Goal: Task Accomplishment & Management: Complete application form

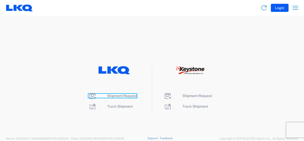
click at [118, 95] on span "Shipment Request" at bounding box center [122, 96] width 30 height 4
click at [114, 94] on span "Shipment Request" at bounding box center [122, 96] width 30 height 4
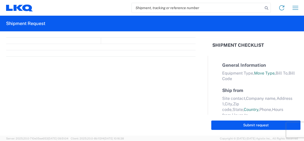
select select "FULL"
select select "LBS"
select select "IN"
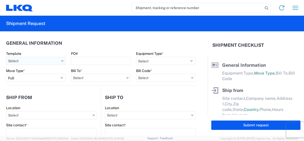
click at [46, 60] on input "text" at bounding box center [35, 61] width 59 height 8
click at [48, 59] on input "text" at bounding box center [35, 61] width 59 height 8
click at [52, 60] on input "text" at bounding box center [35, 61] width 59 height 8
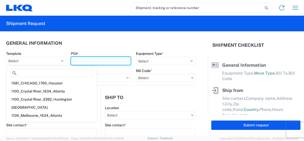
click at [96, 62] on input "PO#" at bounding box center [100, 61] width 59 height 8
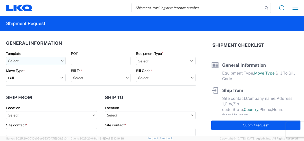
click at [21, 62] on input "text" at bounding box center [35, 61] width 59 height 8
type input "E"
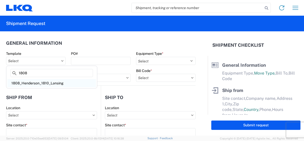
type input "1808"
click at [31, 82] on div "1808_Henderson_1810_Lansing" at bounding box center [51, 83] width 89 height 8
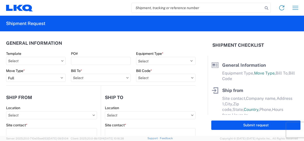
type input "1808_Henderson_1810_Lansing"
select select
type input "Shipping"
type input "LKQ Western Truck Parts"
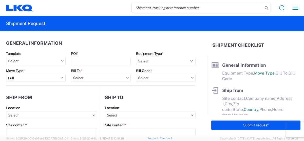
type input "9090 Brighton Road"
type input "Henderson"
type input "80640"
type input "Receiving"
type input "LKQ Heavy Duty Truck Cores"
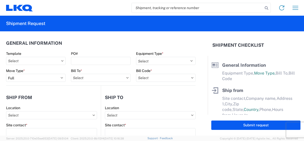
type input "16801 Exchange Avenue, Suite 1"
type input "Lansing"
type input "60438"
type input "2019-06-14"
type textarea "Shipping/Receiving closed for lunch from 12-1 pm CST"
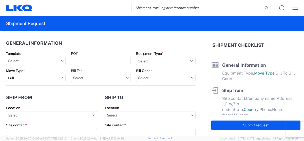
type input "42000"
type input "Engines, Transmissions"
type input "1"
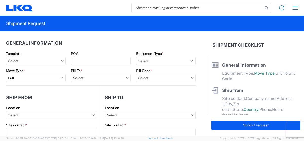
type input "1"
select select "US"
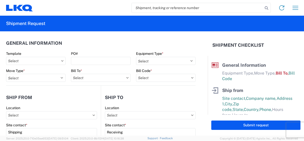
type input "1808 - LKQ Western Truck Parts"
type input "1810 - LKQ Heavy Duty Truck Core"
type input "1810-1100-50180-0000 - 1810 Freight In - Heavy Truck"
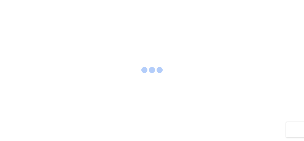
select select "FULL"
select select "LBS"
select select "IN"
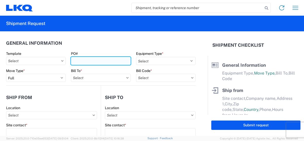
click at [81, 60] on input "PO#" at bounding box center [100, 61] width 59 height 8
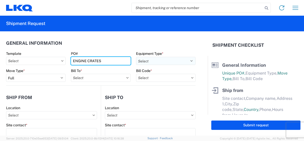
type input "ENGINE CRATES"
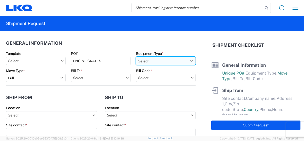
click at [160, 60] on select "Select 53’ Dry Van Flatbed Dropdeck (van) Lowboy (flatbed) Rail" at bounding box center [165, 61] width 59 height 8
select select "FLBD"
click at [136, 57] on select "Select 53’ Dry Van Flatbed Dropdeck (van) Lowboy (flatbed) Rail" at bounding box center [165, 61] width 59 height 8
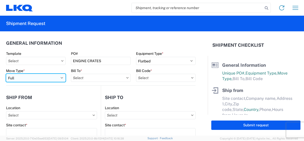
click at [29, 77] on select "Select Full Partial TL" at bounding box center [35, 78] width 59 height 8
select select "PARTIAL_TL"
click at [6, 74] on select "Select Full Partial TL" at bounding box center [35, 78] width 59 height 8
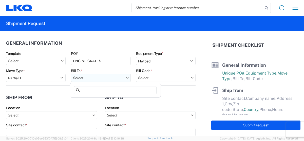
click at [102, 77] on input "text" at bounding box center [100, 78] width 59 height 8
type input "1808"
click at [106, 100] on div "1808 - LKQ Western Truck Parts" at bounding box center [115, 100] width 89 height 8
type input "1808 - LKQ Western Truck Parts"
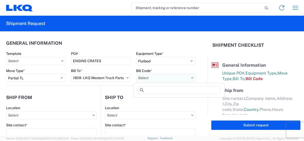
click at [159, 76] on input "text" at bounding box center [165, 78] width 59 height 8
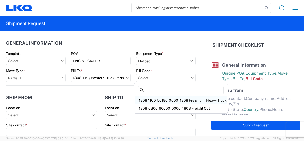
click at [169, 100] on div "1808-1100-50180-0000 - 1808 Freight In - Heavy Truck" at bounding box center [181, 100] width 92 height 8
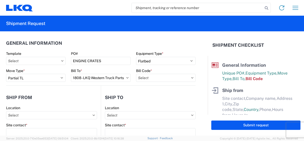
type input "1808-1100-50180-0000 - 1808 Freight In - Heavy Truck"
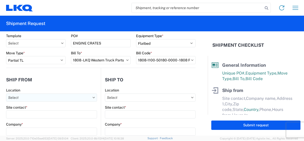
scroll to position [25, 0]
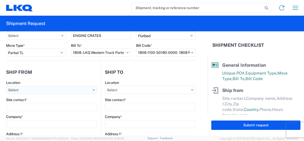
click at [39, 92] on input "text" at bounding box center [51, 90] width 91 height 8
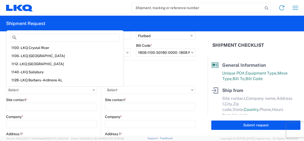
click at [97, 22] on agx-form-header "Shipment Request" at bounding box center [152, 24] width 304 height 16
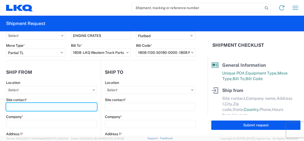
click at [45, 107] on input "Site contact *" at bounding box center [51, 107] width 91 height 8
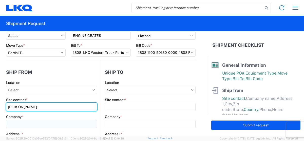
type input "Chuck Valentine"
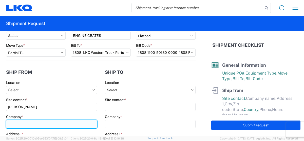
click at [33, 125] on input "Company *" at bounding box center [51, 124] width 91 height 8
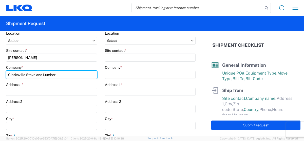
scroll to position [76, 0]
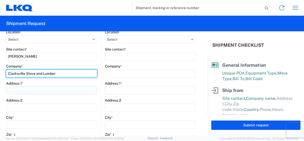
type input "Clarksville Stave and Lumber"
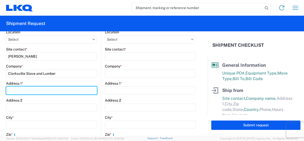
click at [27, 91] on input "Address 1 *" at bounding box center [51, 91] width 91 height 8
type input "2808 Jasper Road"
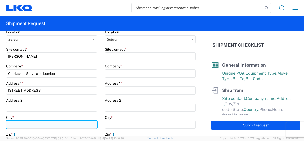
click at [33, 127] on input "City *" at bounding box center [51, 125] width 91 height 8
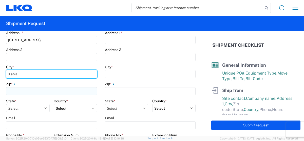
type input "Xenia"
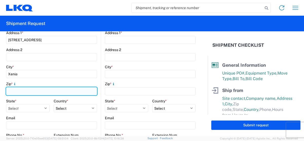
click at [27, 88] on input "Zip *" at bounding box center [51, 91] width 91 height 8
type input "45385"
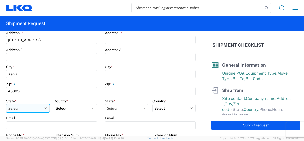
click at [33, 107] on select "Select Alabama Alaska Arizona Arkansas Armed Forces Americas Armed Forces Europ…" at bounding box center [28, 108] width 44 height 8
select select "OH"
click at [6, 104] on select "Select Alabama Alaska Arizona Arkansas Armed Forces Americas Armed Forces Europ…" at bounding box center [28, 108] width 44 height 8
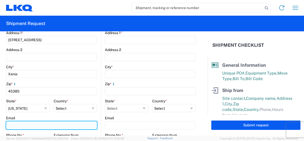
click at [42, 125] on input "Email" at bounding box center [51, 125] width 91 height 8
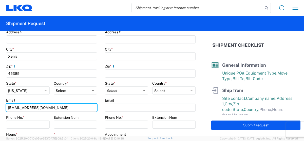
scroll to position [152, 0]
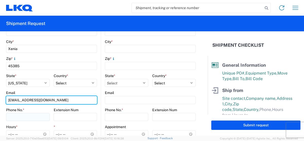
type input "csllumber@live.com"
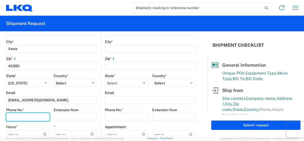
click at [32, 119] on input "Phone No. *" at bounding box center [28, 117] width 44 height 8
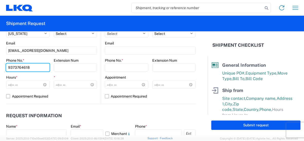
scroll to position [202, 0]
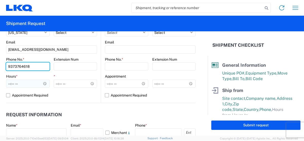
type input "9373764618"
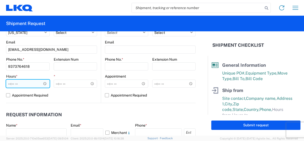
click at [35, 82] on input "Hours *" at bounding box center [28, 84] width 44 height 8
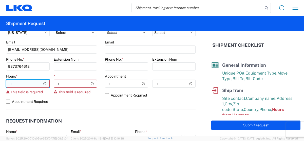
click at [35, 82] on input "Hours *" at bounding box center [28, 84] width 44 height 8
click at [25, 84] on input "Hours *" at bounding box center [28, 84] width 44 height 8
click at [23, 83] on input "Hours *" at bounding box center [28, 84] width 44 height 8
click at [19, 84] on input "Hours *" at bounding box center [28, 84] width 44 height 8
type input "07:00"
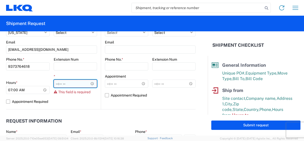
click at [55, 82] on input "*" at bounding box center [76, 84] width 44 height 8
type input "16:00"
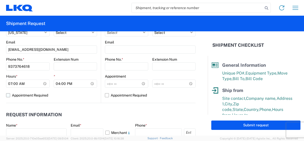
click at [63, 94] on label "Appointment Required" at bounding box center [51, 95] width 91 height 8
click at [0, 0] on input "Appointment Required" at bounding box center [0, 0] width 0 height 0
select select "US"
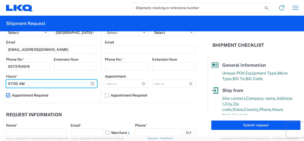
click at [66, 84] on input "07:00" at bounding box center [51, 84] width 91 height 8
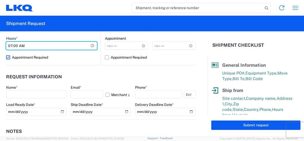
scroll to position [253, 0]
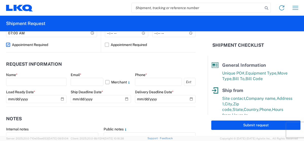
click at [9, 45] on label "Appointment Required" at bounding box center [51, 45] width 91 height 8
click at [0, 0] on input "Appointment Required" at bounding box center [0, 0] width 0 height 0
select select "US"
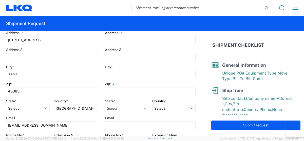
scroll to position [51, 0]
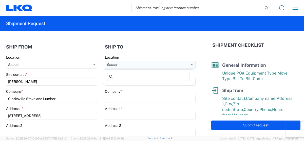
click at [125, 64] on input "text" at bounding box center [150, 65] width 91 height 8
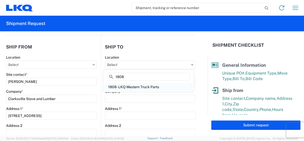
type input "1808"
click at [132, 86] on div "1808 - LKQ Western Truck Parts" at bounding box center [148, 87] width 89 height 8
type input "1808 - LKQ Western Truck Parts"
type input "LKQ Corporation"
type input "9090 Brighton Road"
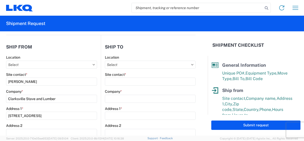
type input "Henderson"
type input "80640"
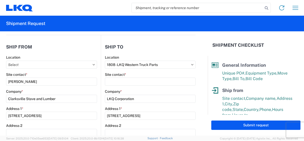
select select "US"
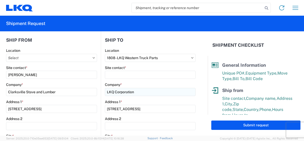
type input "07:00:00"
type input "17:00:00"
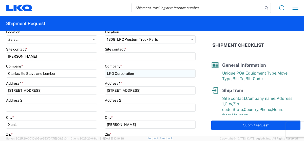
scroll to position [101, 0]
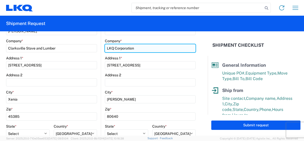
click at [114, 47] on input "LKQ Corporation" at bounding box center [150, 48] width 91 height 8
drag, startPoint x: 114, startPoint y: 47, endPoint x: 168, endPoint y: 51, distance: 54.8
click at [168, 51] on input "LKQ Corporation" at bounding box center [150, 48] width 91 height 8
type input "LKQ Western Truck Parts"
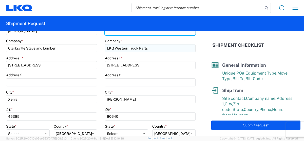
type input "Richard Spratley"
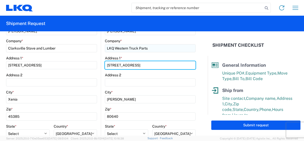
type input "9090 Brighton Rd"
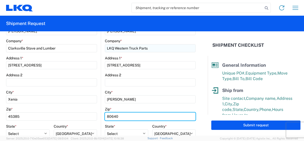
type input "80640-8235"
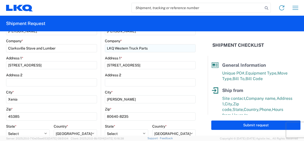
type input "rbspratley@lkqcorp.com"
type input "3033867023"
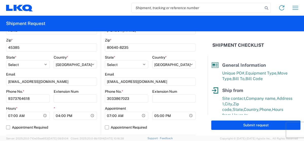
scroll to position [177, 0]
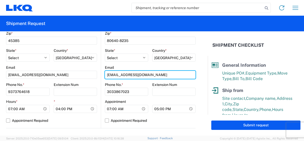
drag, startPoint x: 151, startPoint y: 74, endPoint x: 99, endPoint y: 76, distance: 51.1
click at [101, 76] on main "1808 Location 1808 - LKQ Western Truck Parts Site contact * Richard Spratley Co…" at bounding box center [148, 29] width 94 height 200
type input "klmcknight@lkcorp.com"
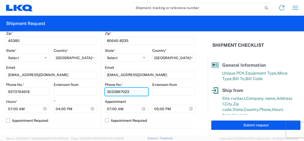
click at [132, 92] on input "3033867023" at bounding box center [126, 92] width 43 height 8
type input "3033867024"
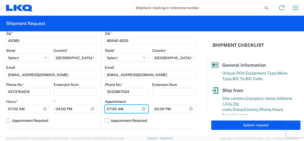
click at [134, 109] on input "07:00:00" at bounding box center [126, 109] width 43 height 8
type input "08:00"
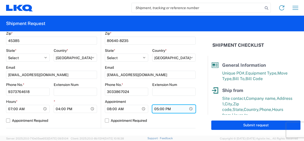
click at [155, 108] on input "17:00:00" at bounding box center [173, 109] width 43 height 8
type input "16:00"
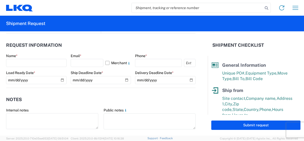
scroll to position [278, 0]
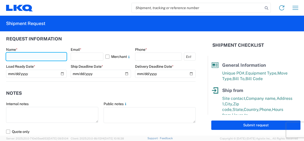
click at [40, 58] on input "text" at bounding box center [36, 57] width 60 height 8
type input "Richard Spratley"
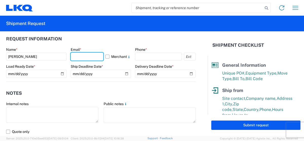
type input "rbspratley@lkqcorp.com"
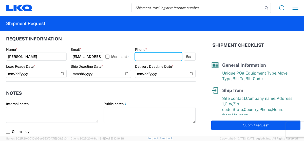
type input "3033867023"
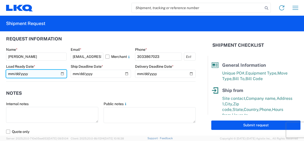
click at [50, 73] on input "date" at bounding box center [36, 74] width 60 height 8
type input "2025-09-30"
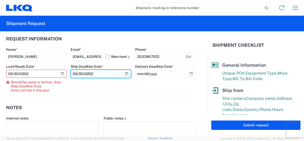
type input "2025-09-30"
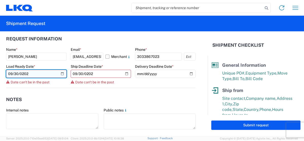
click at [32, 72] on input "2025-09-30" at bounding box center [36, 74] width 60 height 8
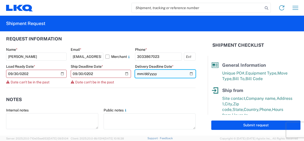
click at [165, 73] on input "date" at bounding box center [165, 74] width 60 height 8
type input "2025-10-08"
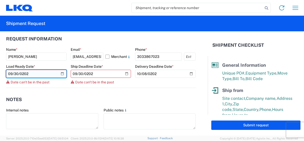
click at [29, 74] on input "2025-09-30" at bounding box center [36, 74] width 60 height 8
type input "2025-10-30"
type input "2025-10-01"
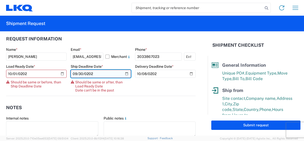
click at [101, 71] on input "2025-09-30" at bounding box center [101, 74] width 60 height 8
type input "2025-10-30"
type input "2025-10-01"
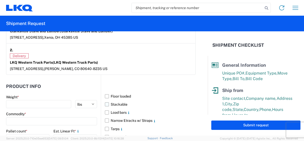
scroll to position [430, 0]
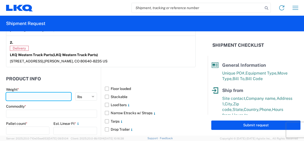
click at [43, 97] on input "number" at bounding box center [38, 97] width 65 height 8
type input "8820"
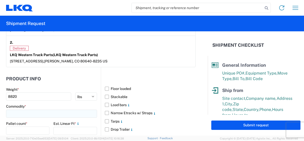
click at [44, 114] on input at bounding box center [51, 114] width 91 height 8
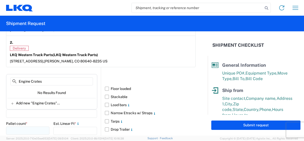
type input "Engine Crates"
click at [21, 128] on input "number" at bounding box center [27, 131] width 43 height 8
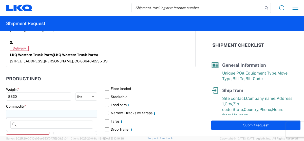
click at [26, 112] on input at bounding box center [51, 114] width 91 height 8
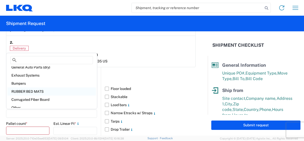
scroll to position [95, 0]
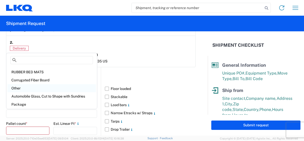
click at [27, 87] on div "Other" at bounding box center [51, 88] width 89 height 8
type input "Other"
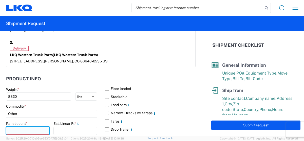
click at [30, 129] on input "number" at bounding box center [27, 131] width 43 height 8
type input "9"
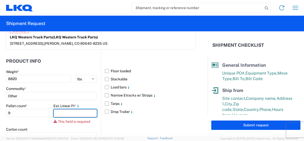
scroll to position [455, 0]
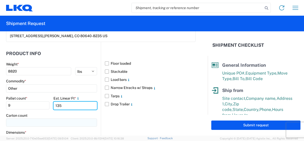
type input "135"
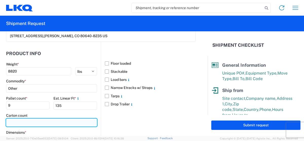
click at [33, 121] on input "number" at bounding box center [51, 123] width 91 height 8
type input "-1"
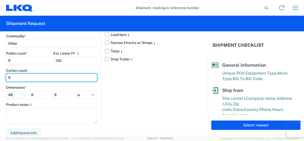
type input "9"
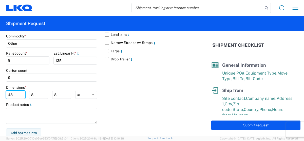
drag, startPoint x: 17, startPoint y: 94, endPoint x: -2, endPoint y: 91, distance: 19.8
click at [0, 91] on html "Home Shipment request Shipment tracking Shipment Request General Information Te…" at bounding box center [152, 70] width 304 height 141
type input "52"
drag, startPoint x: 34, startPoint y: 93, endPoint x: 26, endPoint y: 93, distance: 7.8
click at [26, 93] on div "52 8 8" at bounding box center [38, 95] width 65 height 8
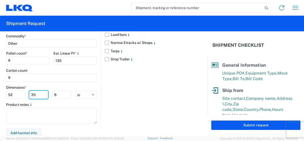
type input "35"
type input "94"
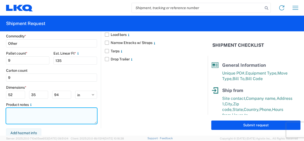
click at [28, 110] on textarea at bounding box center [51, 116] width 91 height 16
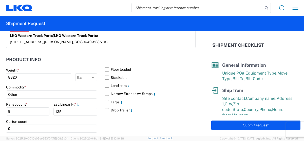
scroll to position [450, 0]
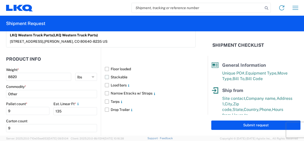
type textarea "9 pallets with different dimensions"
click at [105, 75] on label "Stackable" at bounding box center [150, 77] width 91 height 8
click at [0, 0] on input "Stackable" at bounding box center [0, 0] width 0 height 0
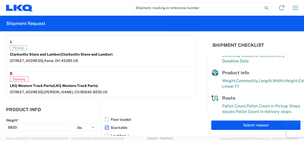
scroll to position [115, 0]
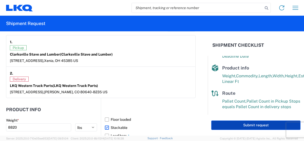
click at [250, 125] on button "Submit request" at bounding box center [255, 125] width 89 height 9
select select "US"
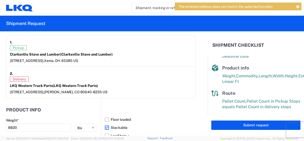
click at [15, 78] on span "Delivery" at bounding box center [19, 79] width 19 height 5
click at [41, 84] on strong "LKQ Western Truck Parts (LKQ Western Truck Parts)" at bounding box center [54, 86] width 88 height 4
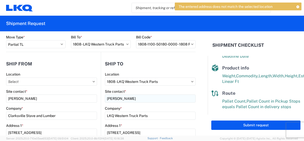
scroll to position [51, 0]
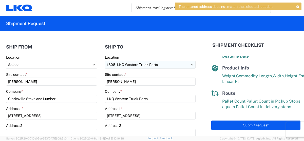
click at [186, 63] on input "1808 - LKQ Western Truck Parts" at bounding box center [150, 65] width 91 height 8
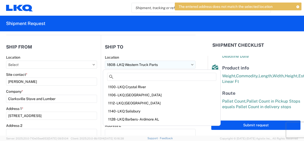
click at [149, 64] on input "1808 - LKQ Western Truck Parts" at bounding box center [150, 65] width 91 height 8
drag, startPoint x: 104, startPoint y: 64, endPoint x: 194, endPoint y: 62, distance: 89.3
click at [194, 62] on form "General Information Template PO# ENGINE CRATES Equipment Type * Select 53’ Dry …" at bounding box center [103, 83] width 207 height 104
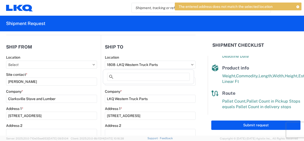
drag, startPoint x: 159, startPoint y: 66, endPoint x: 101, endPoint y: 63, distance: 57.5
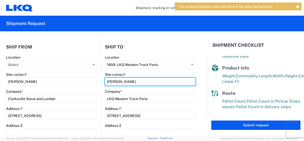
drag, startPoint x: 137, startPoint y: 81, endPoint x: 95, endPoint y: 84, distance: 42.3
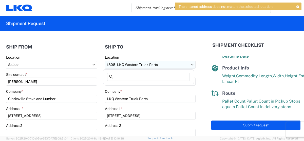
click at [169, 63] on input "1808 - LKQ Western Truck Parts" at bounding box center [150, 65] width 91 height 8
click at [191, 64] on icon at bounding box center [192, 65] width 3 height 2
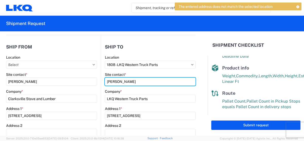
drag, startPoint x: 139, startPoint y: 81, endPoint x: 100, endPoint y: 82, distance: 39.7
type input "Ken McKnight"
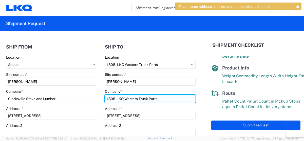
type input "1808-LKQ Western Truck Parts"
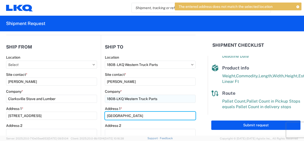
type input "9090 Brighton Rd"
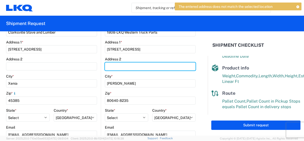
scroll to position [127, 0]
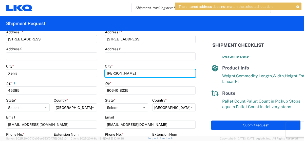
drag, startPoint x: 135, startPoint y: 73, endPoint x: 95, endPoint y: 70, distance: 40.1
click at [95, 70] on div "Ship from Location Site contact * Chuck Valentine Company * Clarksville Stave a…" at bounding box center [100, 69] width 189 height 220
type input "Henderson"
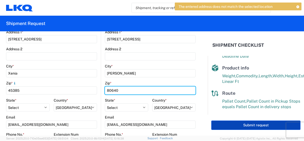
type input "80640"
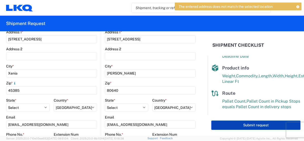
click at [239, 122] on button "Submit request" at bounding box center [255, 125] width 89 height 9
